Goal: Find specific page/section: Find specific page/section

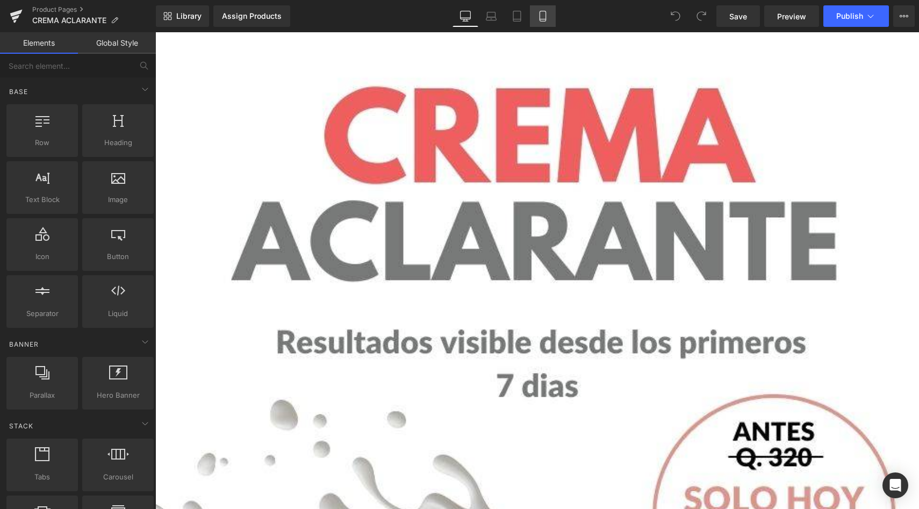
drag, startPoint x: 0, startPoint y: 0, endPoint x: 540, endPoint y: 17, distance: 540.1
click at [540, 17] on icon at bounding box center [543, 16] width 11 height 11
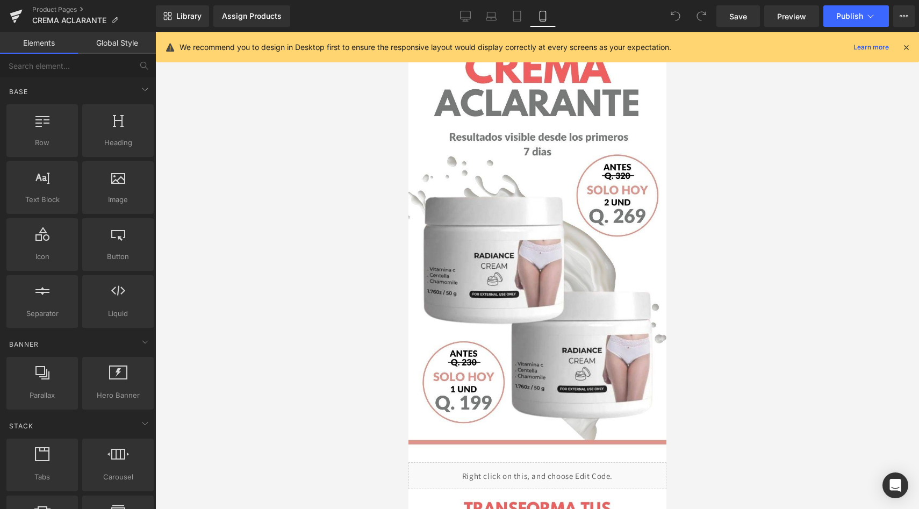
drag, startPoint x: 540, startPoint y: 17, endPoint x: 902, endPoint y: 48, distance: 363.7
click at [902, 48] on icon at bounding box center [907, 47] width 10 height 10
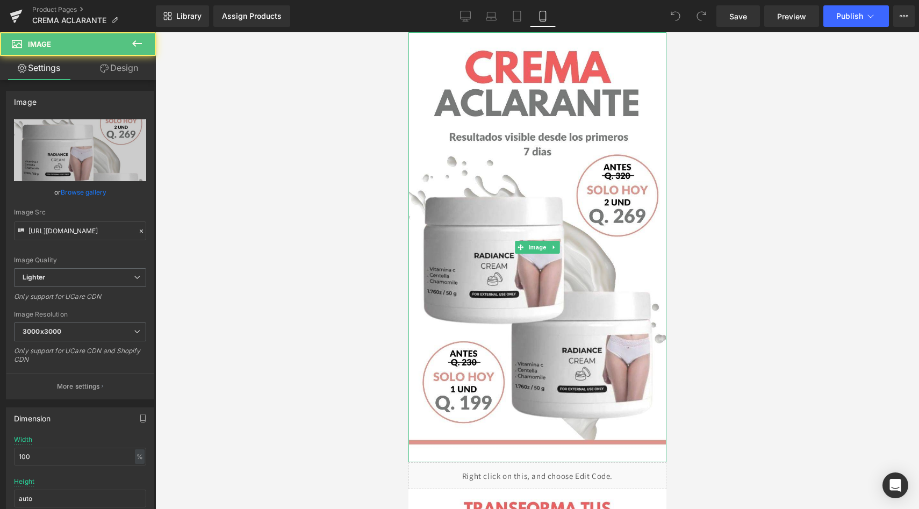
click at [589, 149] on img at bounding box center [537, 247] width 258 height 430
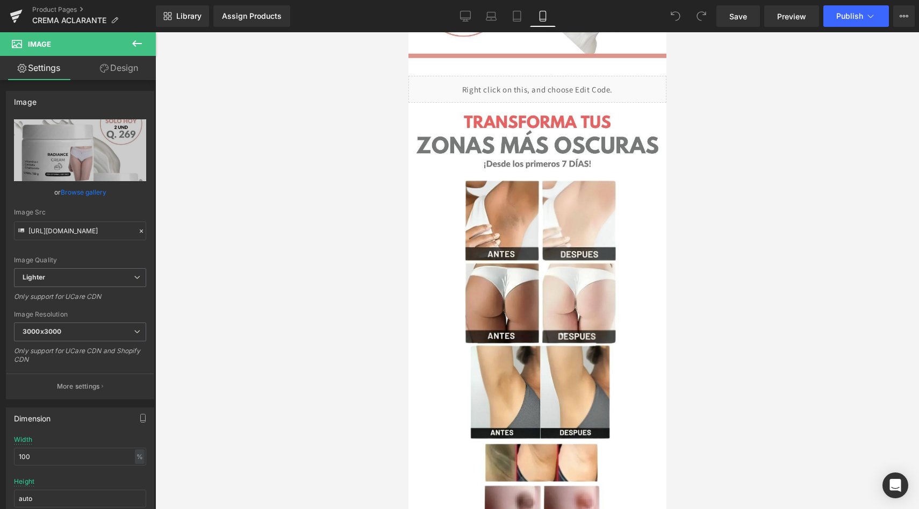
scroll to position [414, 0]
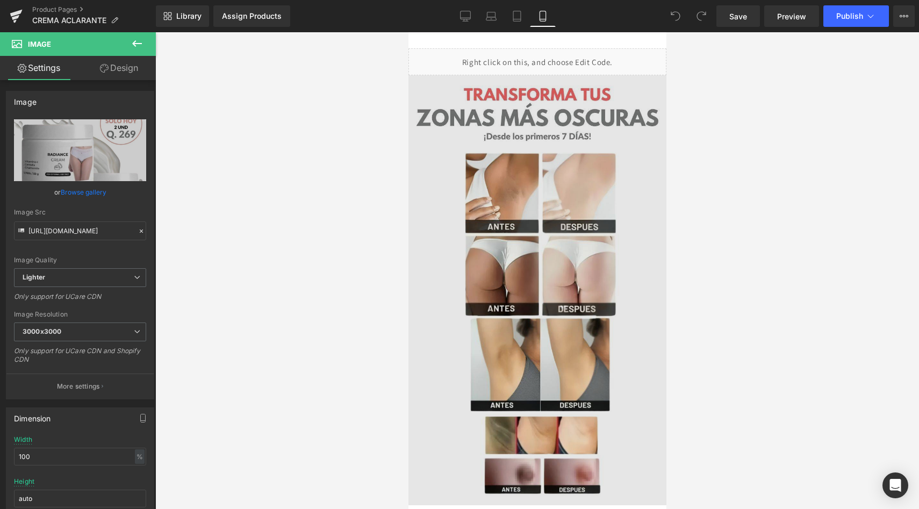
drag, startPoint x: 1310, startPoint y: 81, endPoint x: 482, endPoint y: 165, distance: 832.8
click at [482, 165] on img at bounding box center [537, 290] width 258 height 430
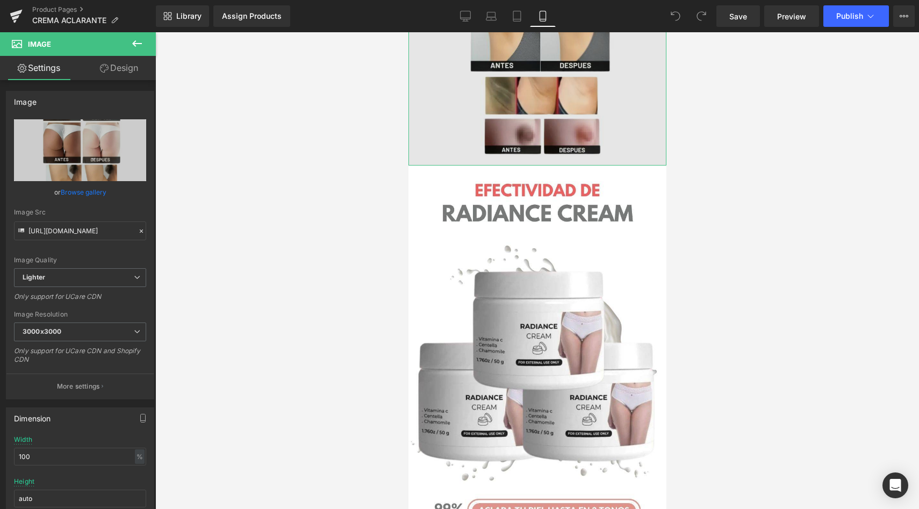
scroll to position [760, 0]
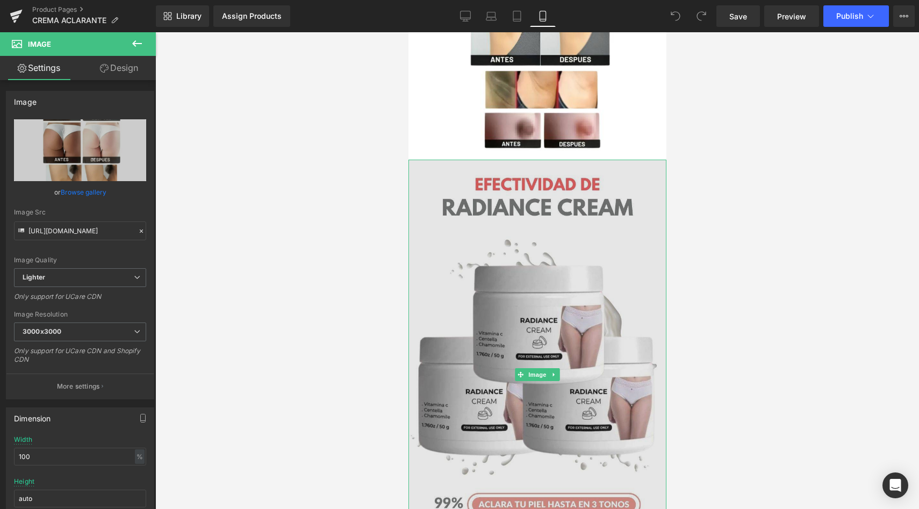
drag, startPoint x: 482, startPoint y: 165, endPoint x: 472, endPoint y: 217, distance: 53.6
click at [472, 217] on img at bounding box center [537, 375] width 258 height 430
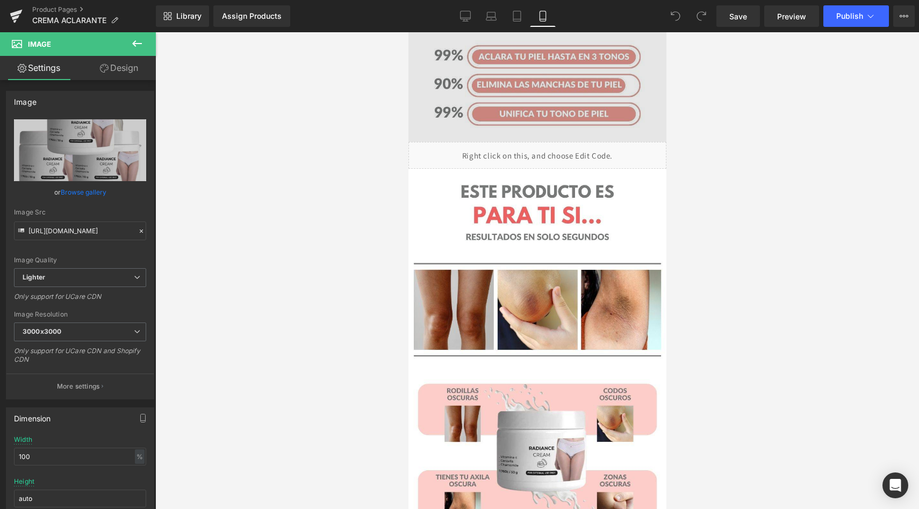
scroll to position [1222, 0]
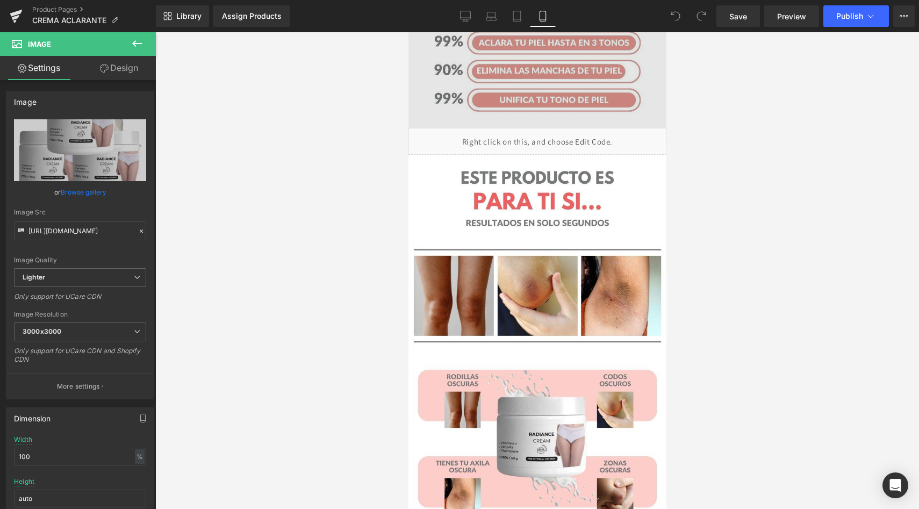
click at [473, 214] on img at bounding box center [537, 370] width 258 height 430
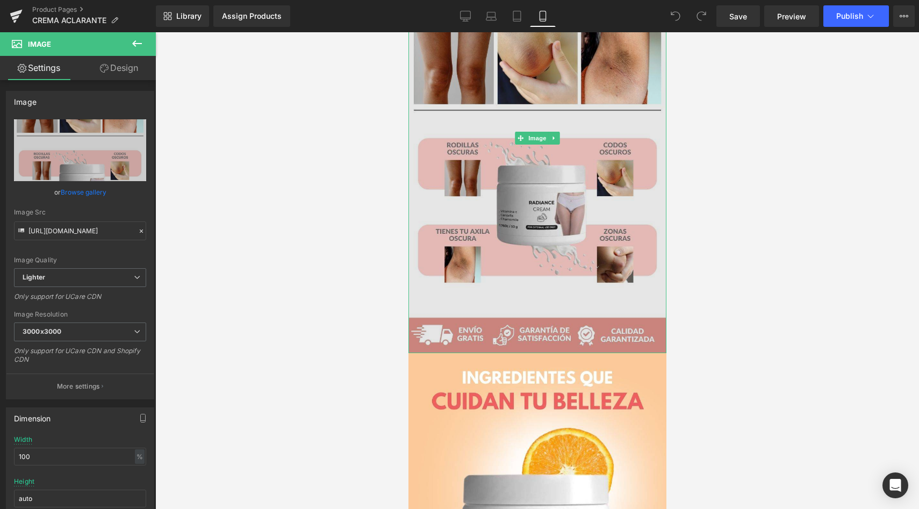
scroll to position [1480, 0]
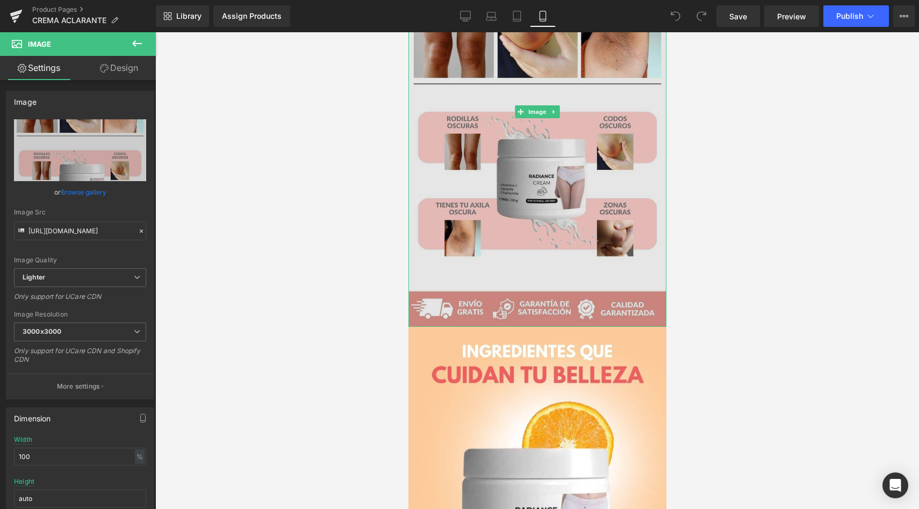
click at [473, 214] on img at bounding box center [537, 112] width 258 height 430
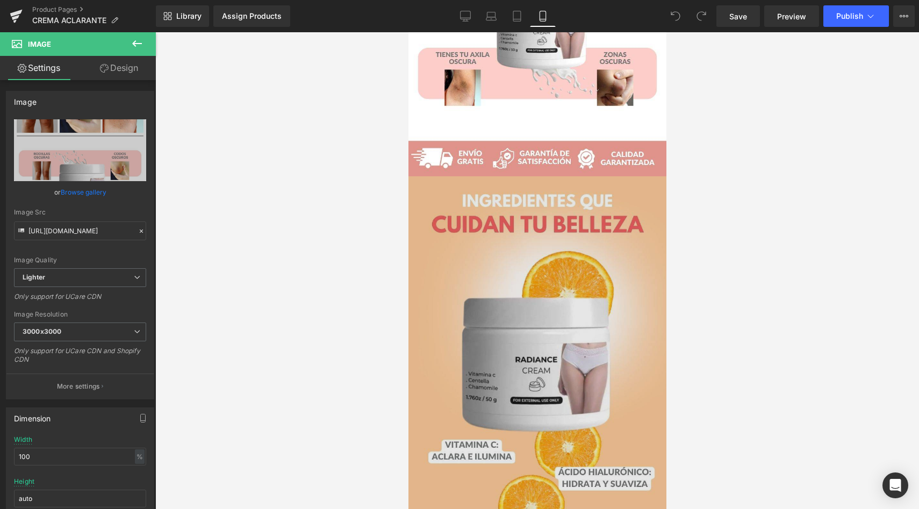
drag, startPoint x: 473, startPoint y: 214, endPoint x: 488, endPoint y: 306, distance: 93.2
click at [488, 306] on img at bounding box center [537, 391] width 258 height 430
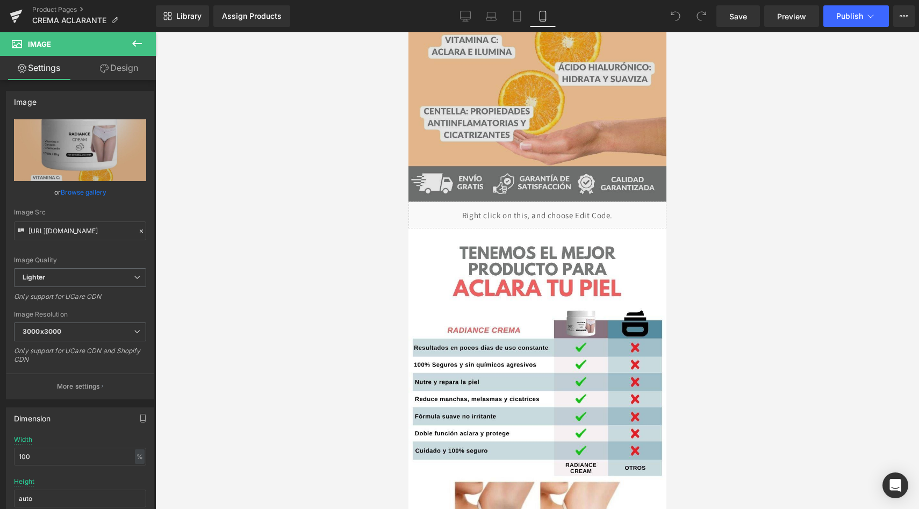
click at [488, 306] on img at bounding box center [537, 444] width 258 height 430
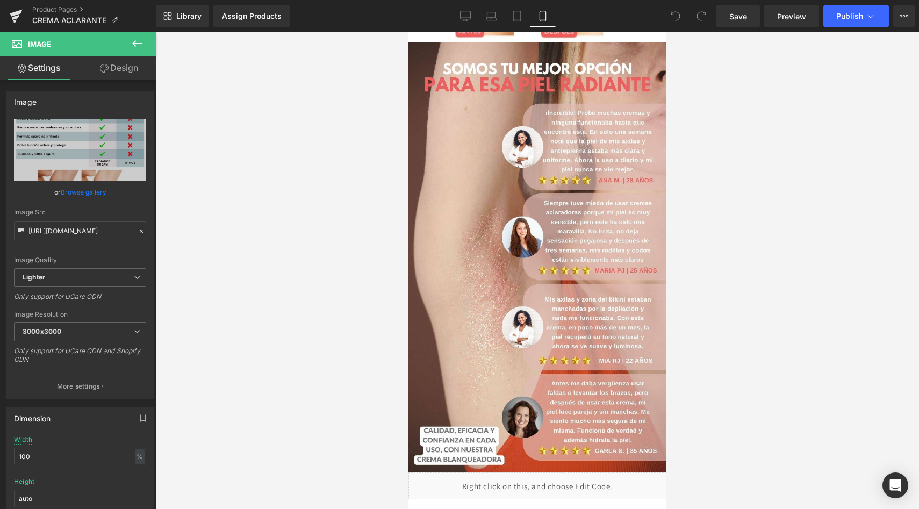
scroll to position [2652, 0]
click at [488, 306] on img at bounding box center [537, 257] width 258 height 430
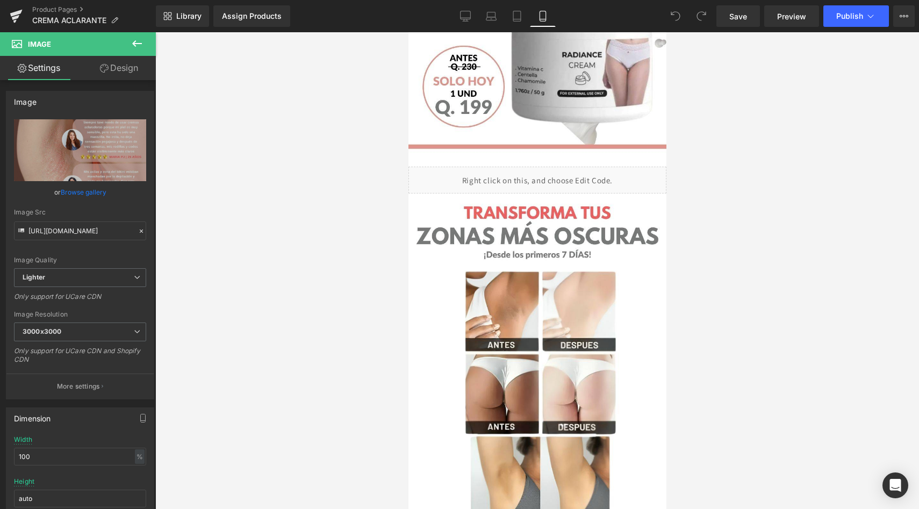
scroll to position [0, 0]
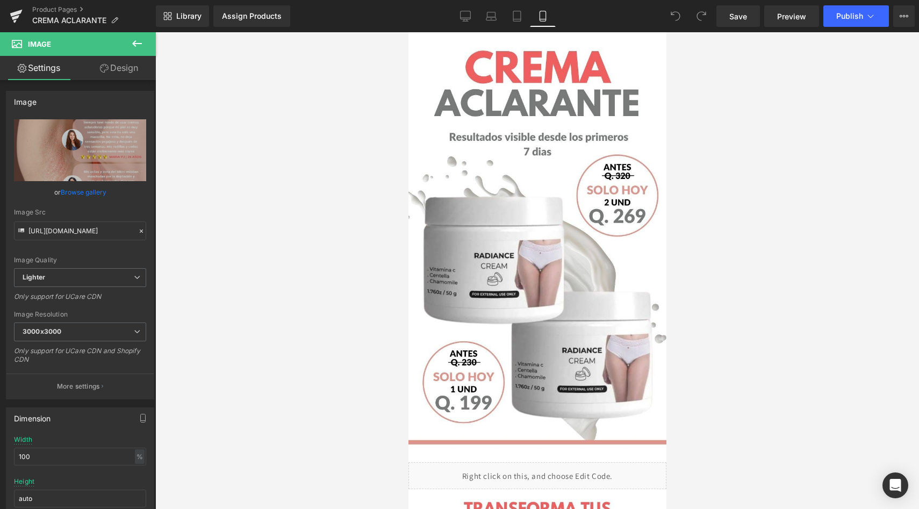
click at [513, 161] on img at bounding box center [537, 247] width 258 height 430
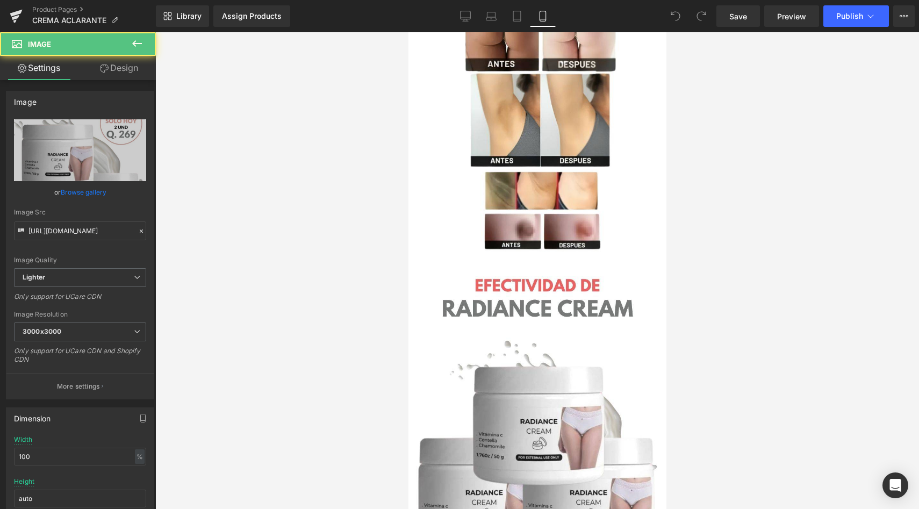
click at [513, 161] on img at bounding box center [537, 46] width 258 height 430
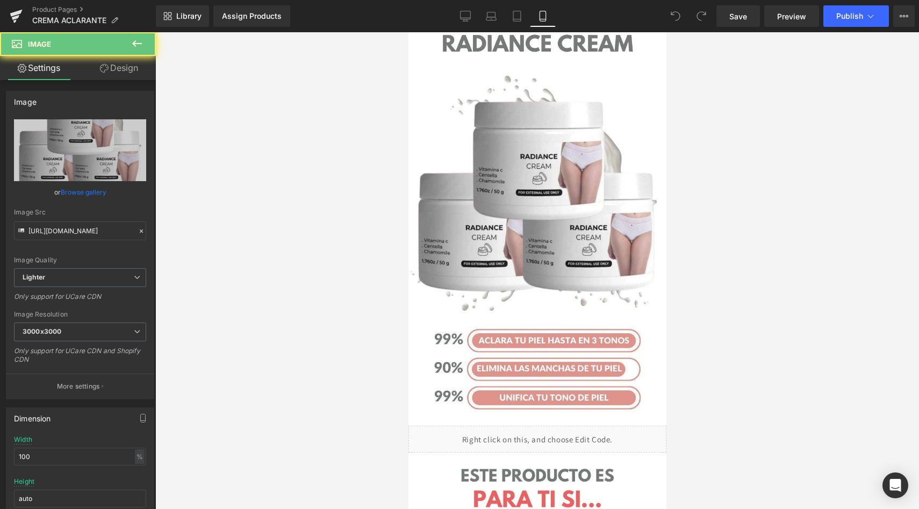
click at [513, 161] on img at bounding box center [537, 211] width 258 height 430
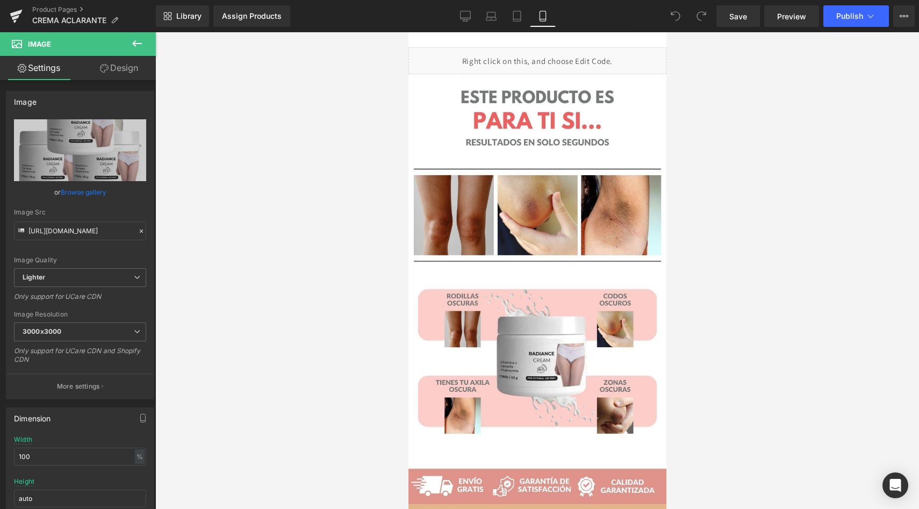
click at [513, 161] on img at bounding box center [537, 289] width 258 height 430
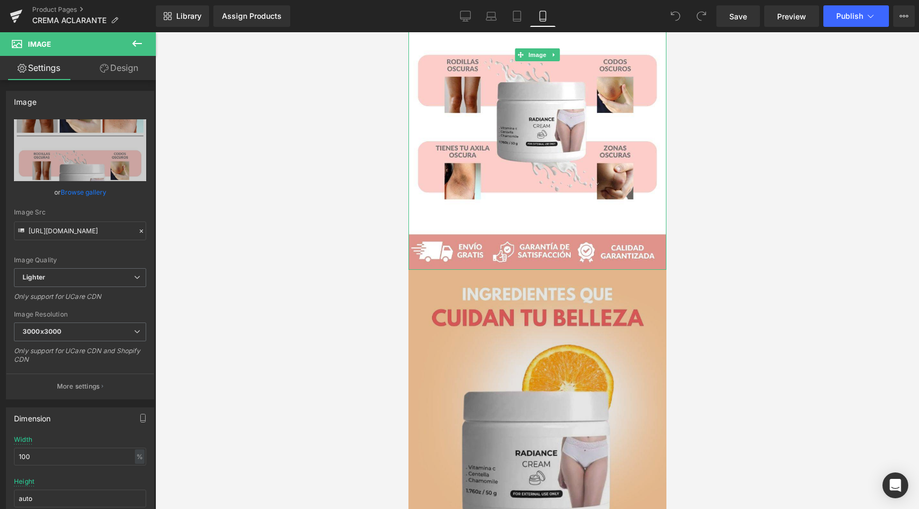
scroll to position [1782, 0]
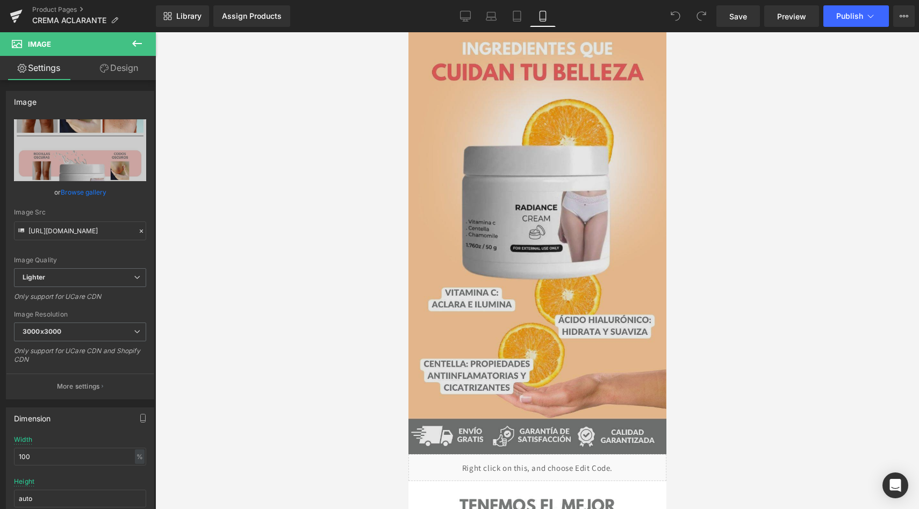
click at [513, 161] on img at bounding box center [537, 239] width 258 height 430
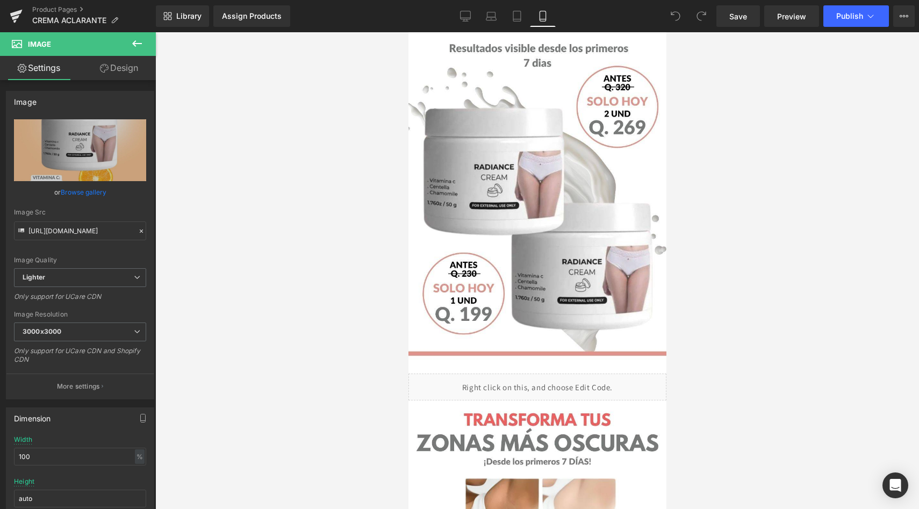
scroll to position [0, 0]
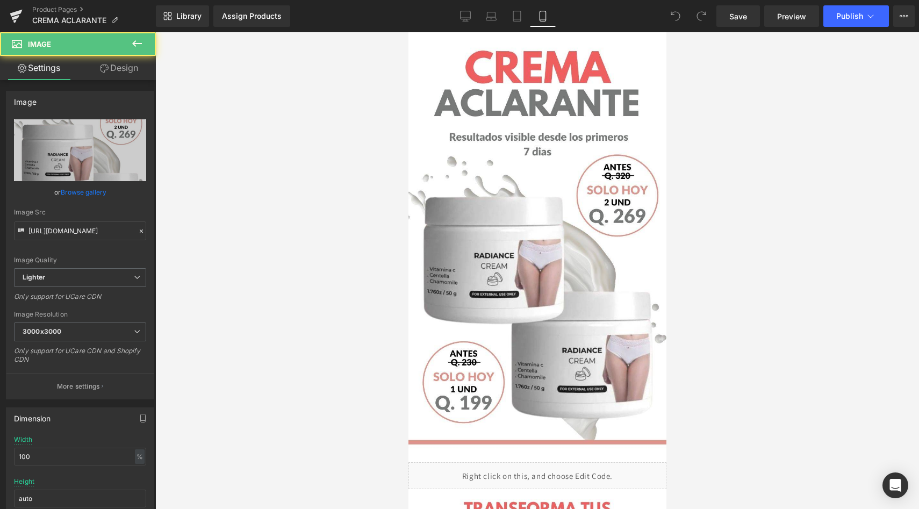
click at [566, 191] on img at bounding box center [537, 247] width 258 height 430
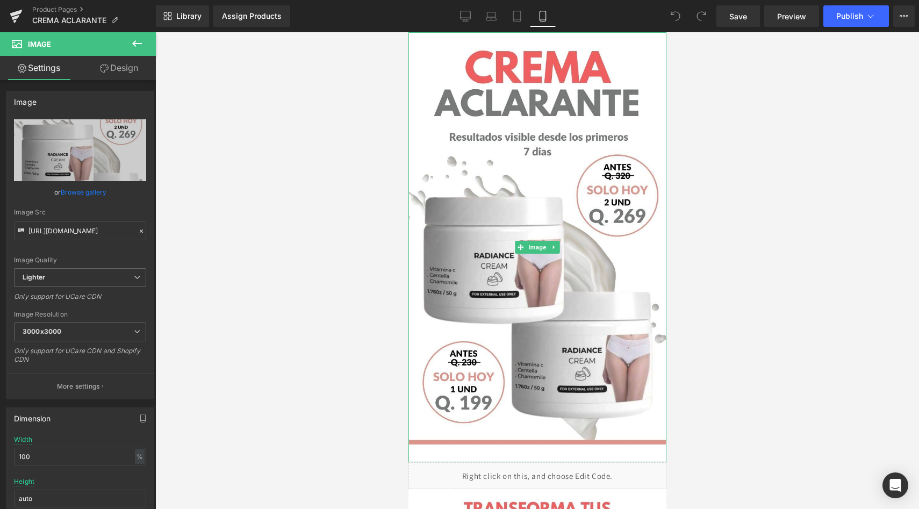
click at [502, 148] on img at bounding box center [537, 247] width 258 height 430
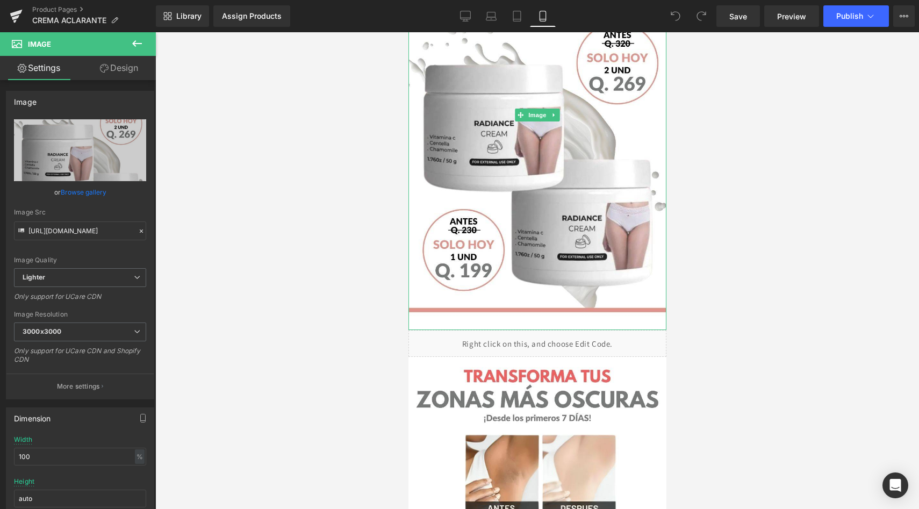
scroll to position [334, 0]
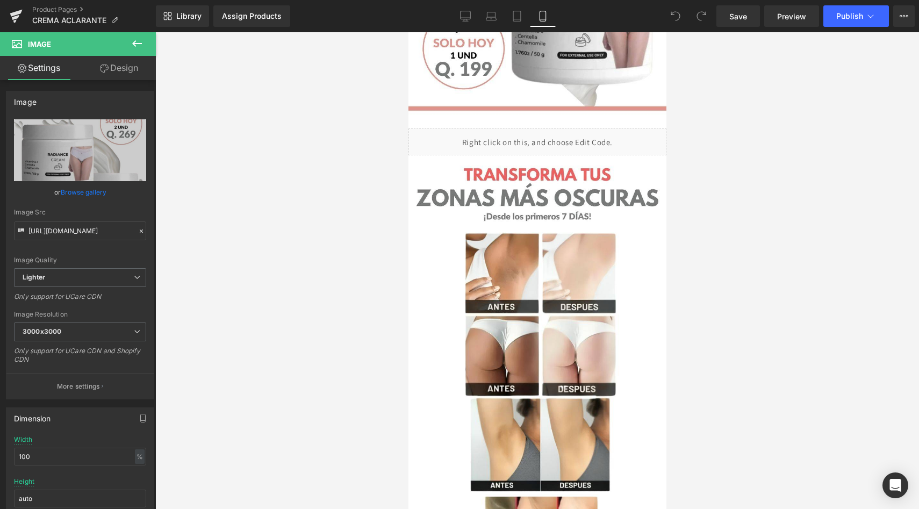
click at [502, 149] on div "Liquid" at bounding box center [537, 142] width 258 height 27
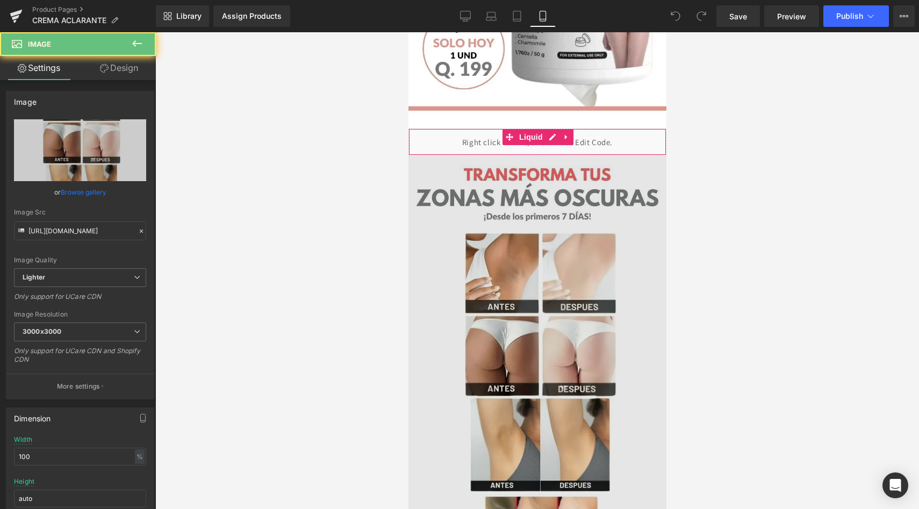
drag, startPoint x: 488, startPoint y: 306, endPoint x: 502, endPoint y: 178, distance: 128.8
click at [502, 178] on img at bounding box center [537, 370] width 258 height 430
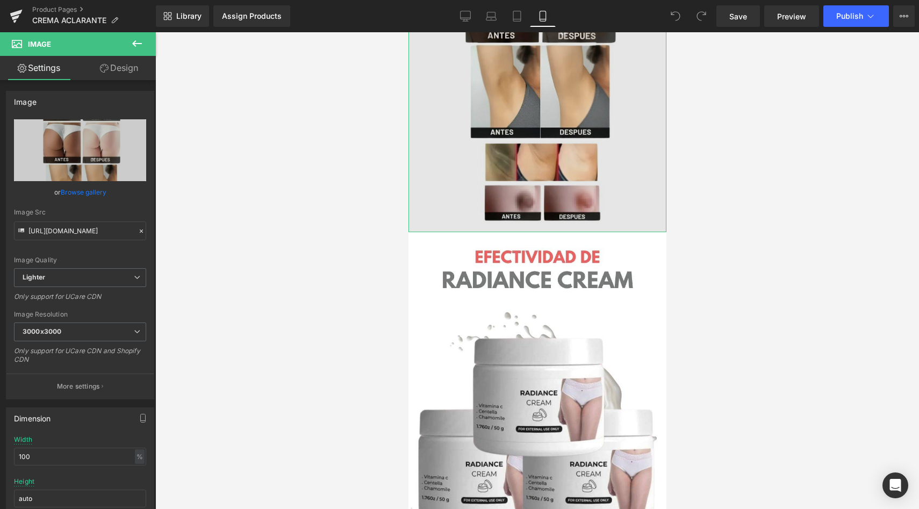
click at [501, 369] on img at bounding box center [537, 447] width 258 height 430
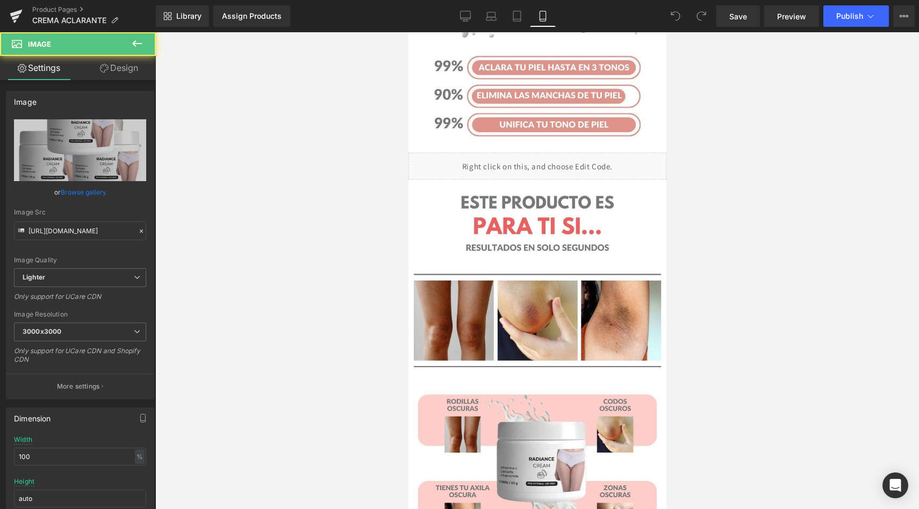
click at [501, 369] on img at bounding box center [537, 395] width 258 height 430
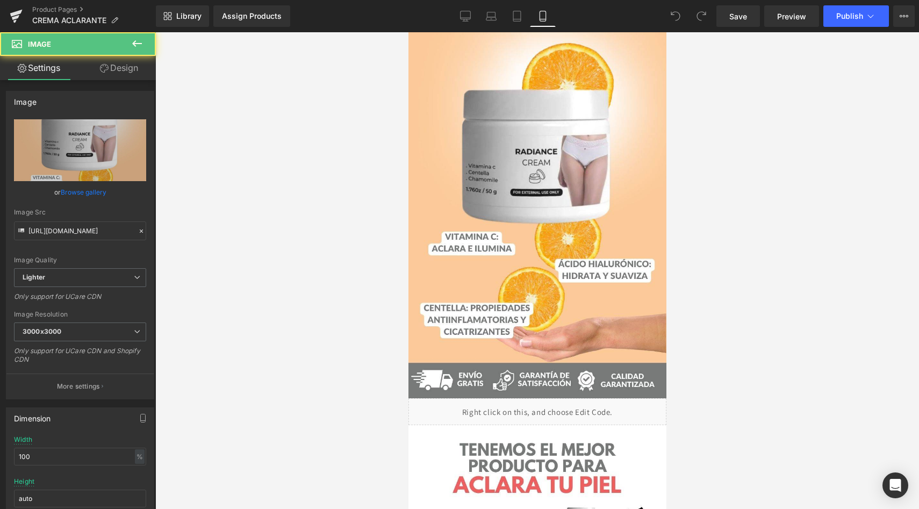
scroll to position [1893, 0]
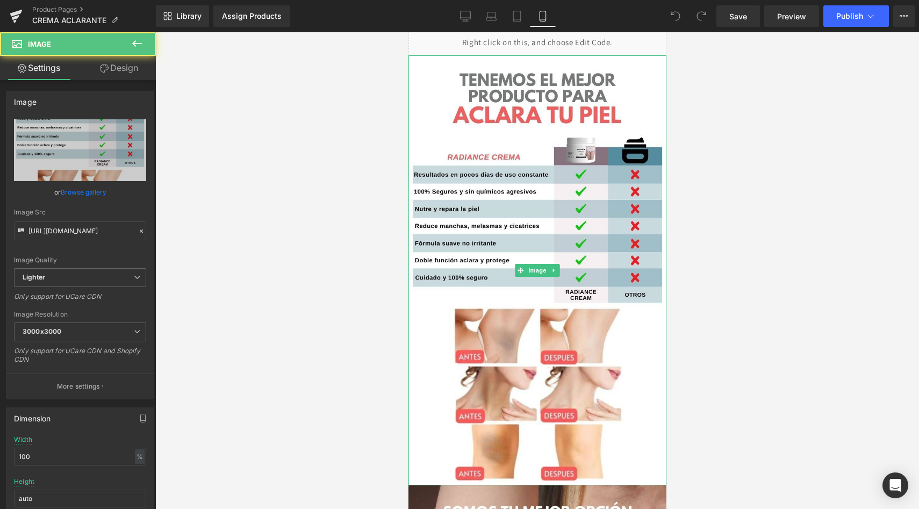
scroll to position [2435, 0]
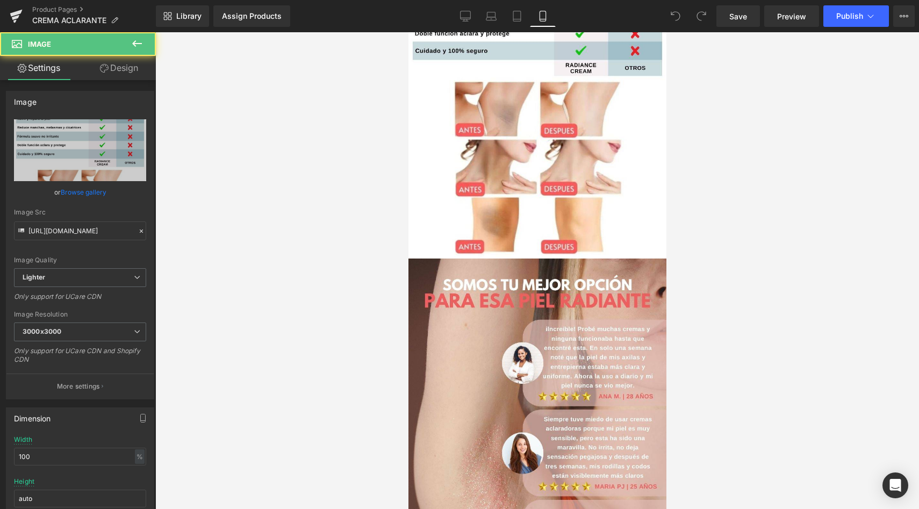
click at [489, 246] on img at bounding box center [537, 43] width 258 height 430
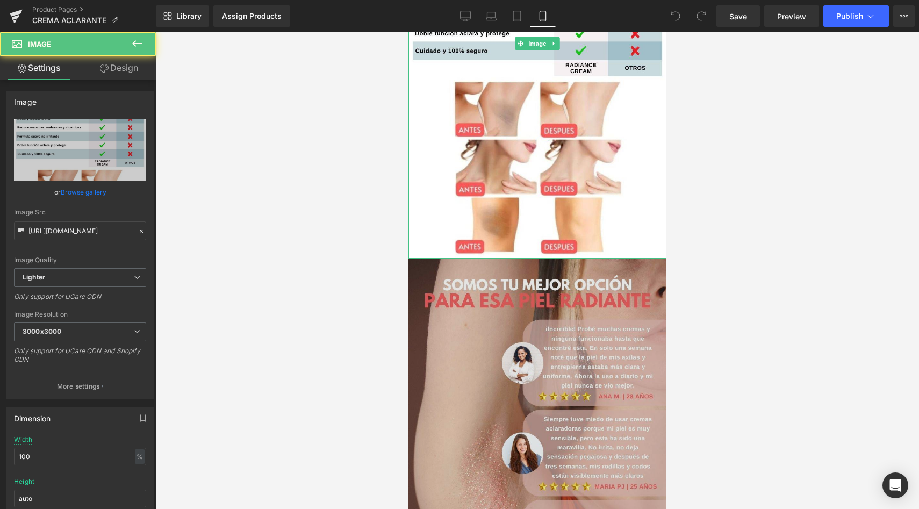
drag, startPoint x: 502, startPoint y: 178, endPoint x: 490, endPoint y: 303, distance: 125.3
click at [490, 303] on img at bounding box center [537, 474] width 258 height 430
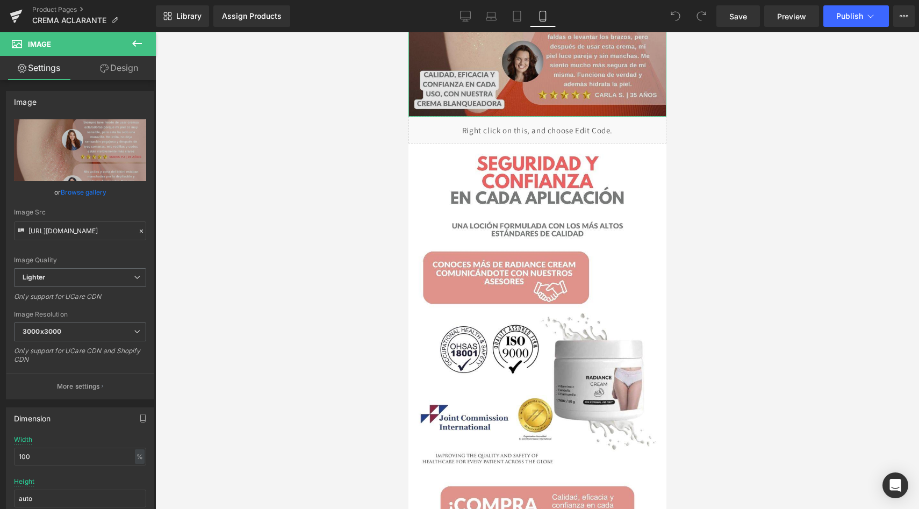
scroll to position [3260, 0]
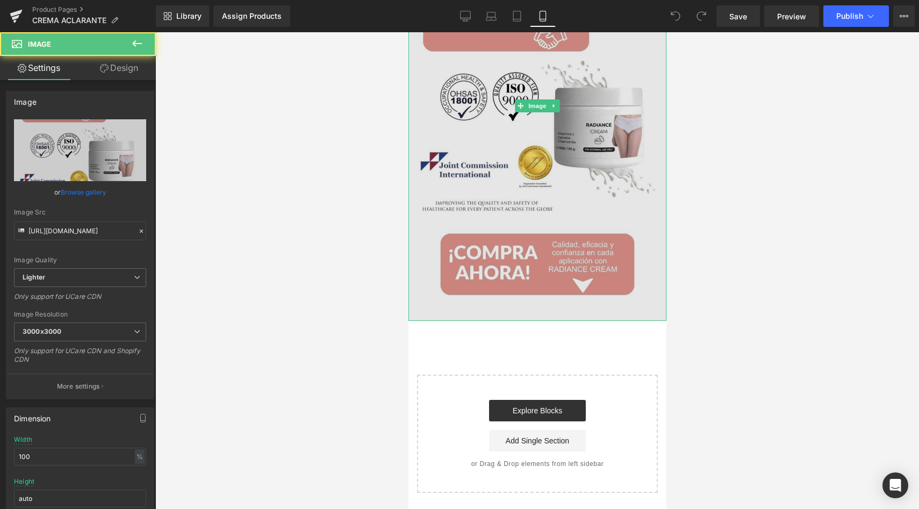
drag, startPoint x: 490, startPoint y: 303, endPoint x: 468, endPoint y: 190, distance: 114.5
click at [468, 190] on img at bounding box center [537, 106] width 258 height 430
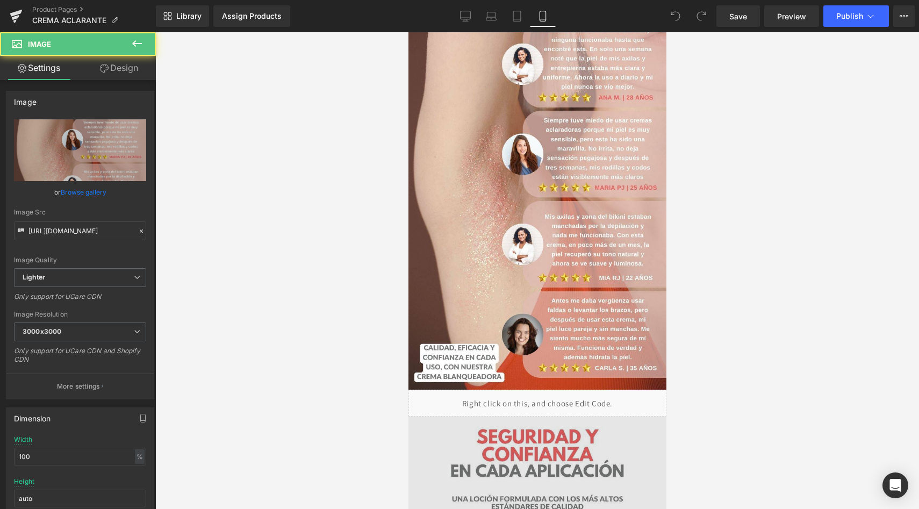
click at [468, 190] on img at bounding box center [537, 175] width 258 height 430
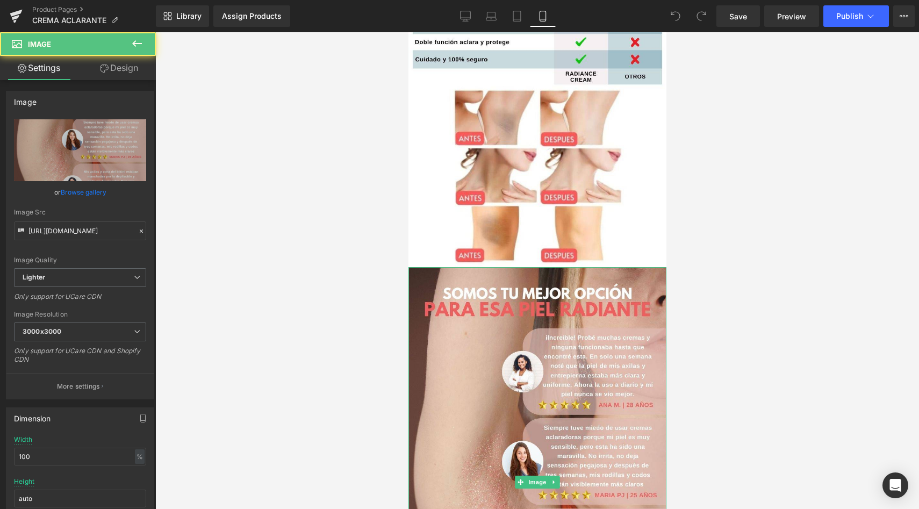
scroll to position [2313, 0]
